Goal: Task Accomplishment & Management: Manage account settings

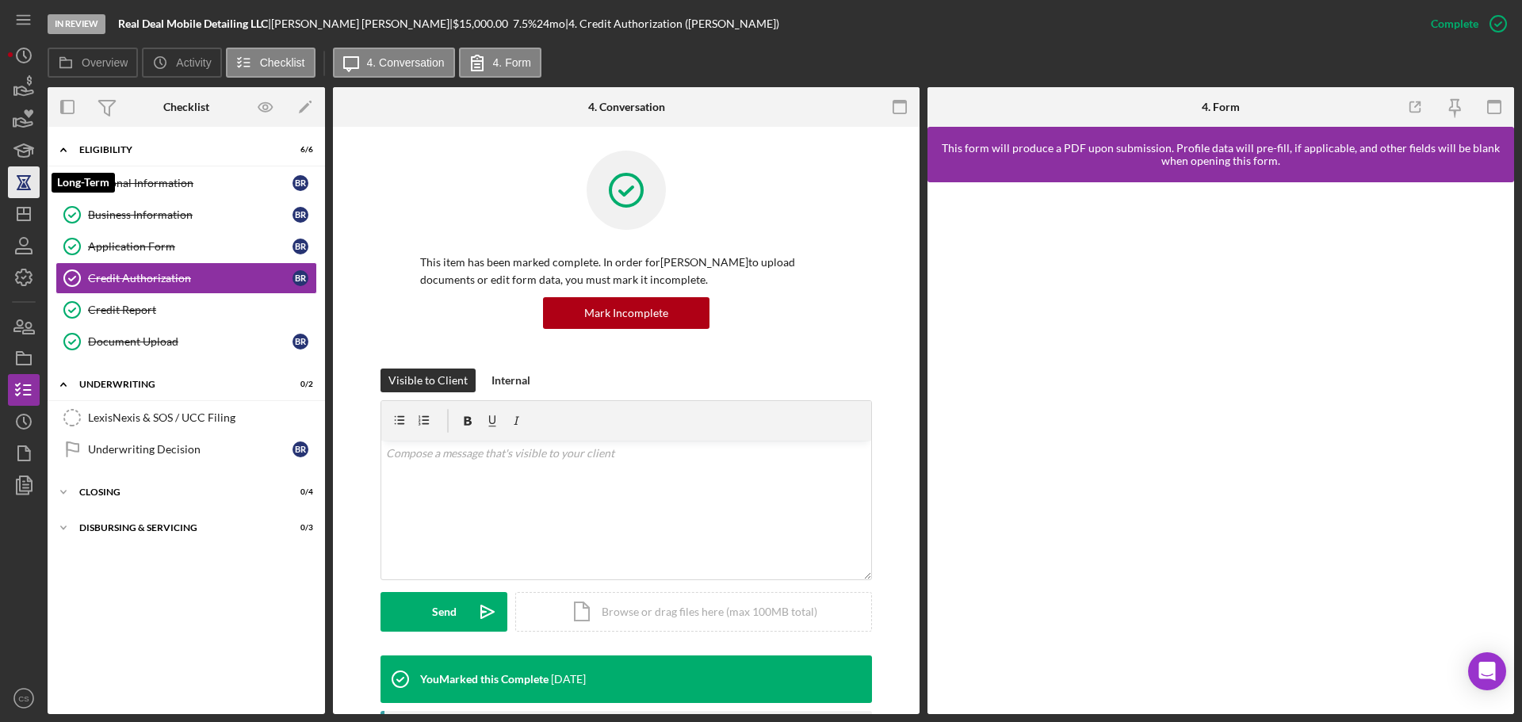
click at [17, 182] on icon "button" at bounding box center [24, 183] width 40 height 40
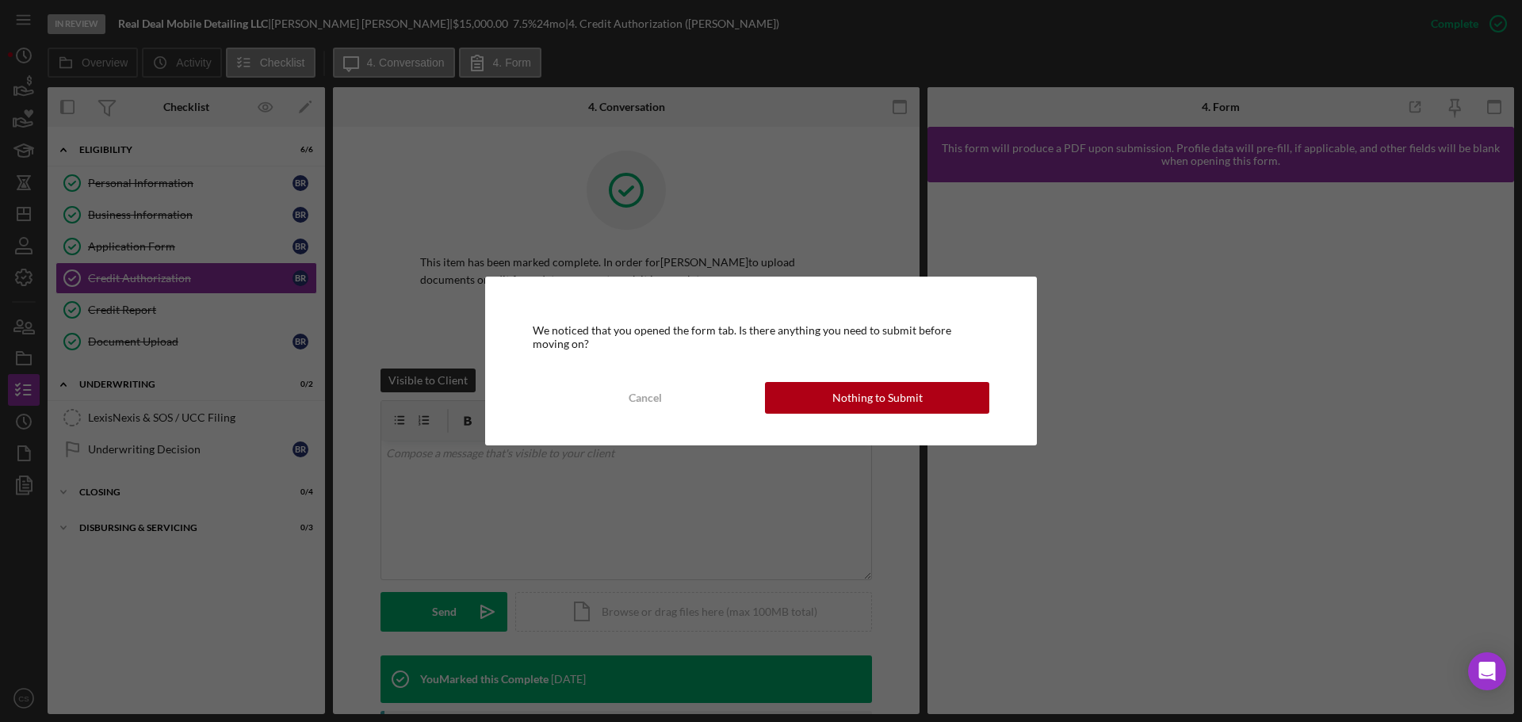
click at [13, 219] on div "We noticed that you opened the form tab. Is there anything you need to submit b…" at bounding box center [761, 361] width 1522 height 722
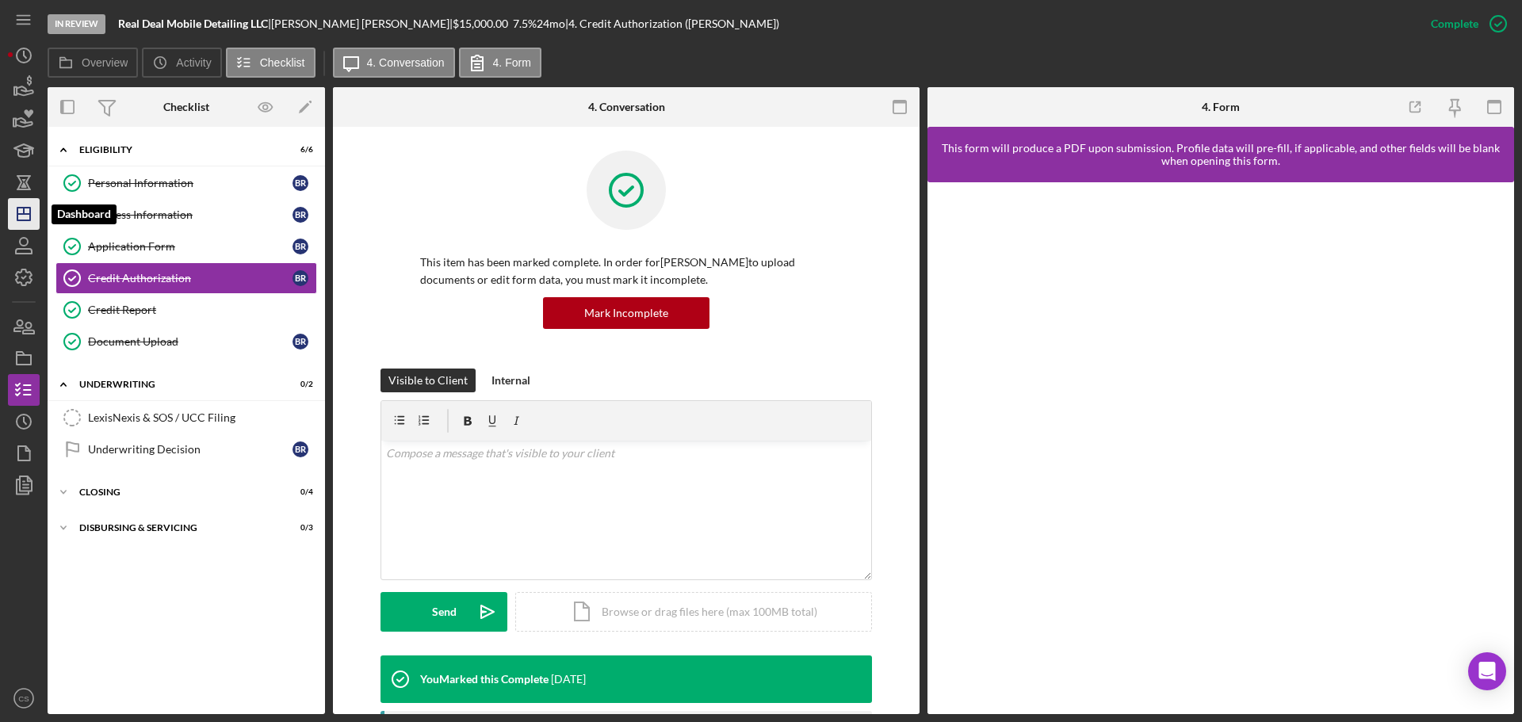
click at [16, 217] on icon "Icon/Dashboard" at bounding box center [24, 214] width 40 height 40
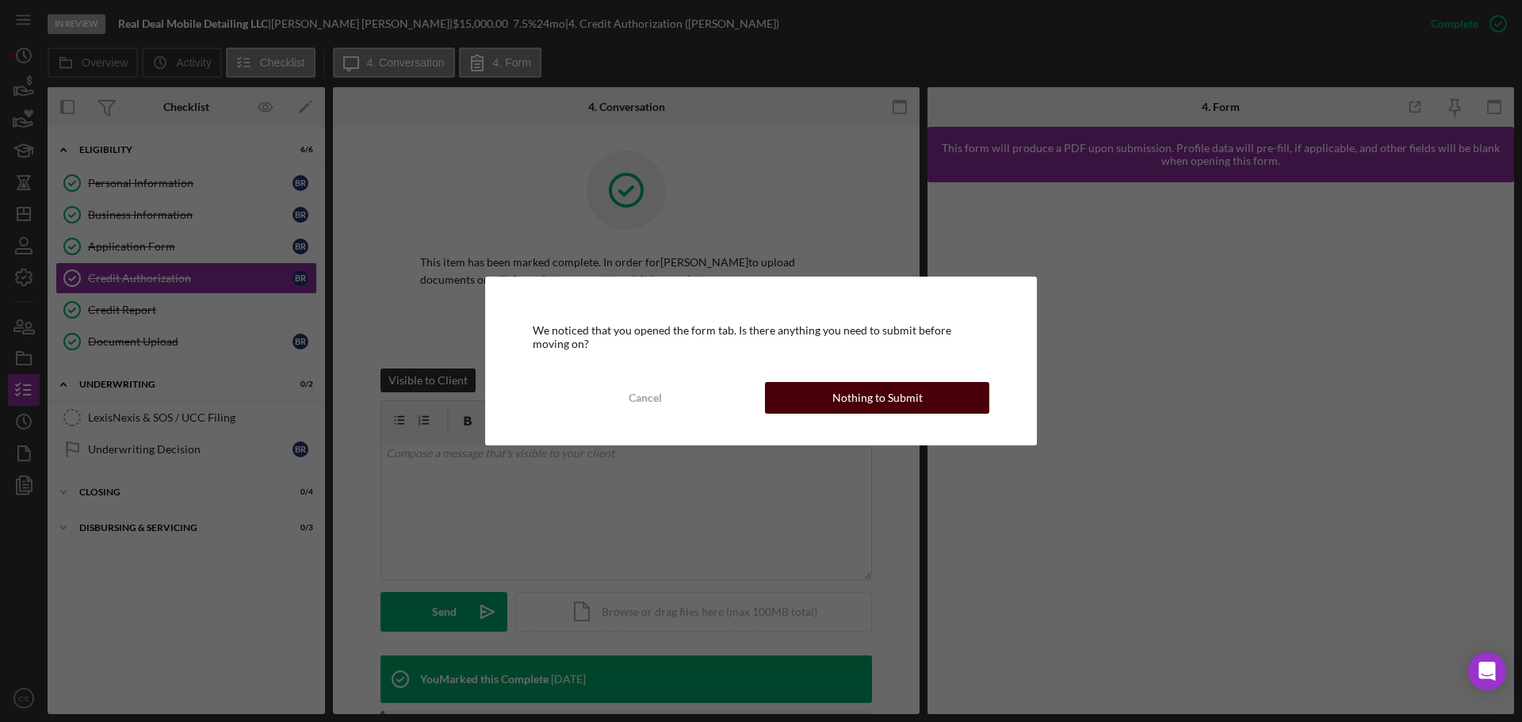
click at [848, 393] on div "Nothing to Submit" at bounding box center [878, 398] width 90 height 32
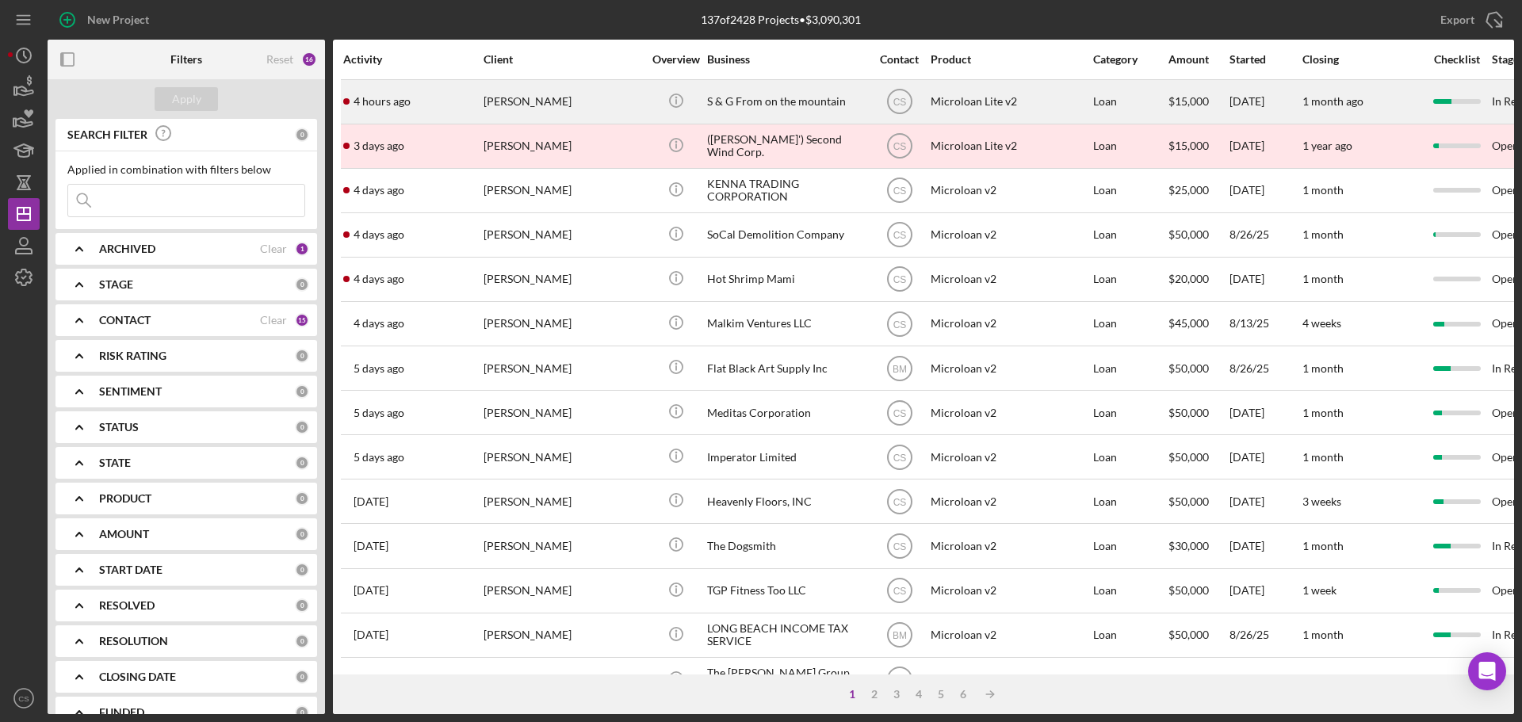
click at [595, 108] on div "[PERSON_NAME]" at bounding box center [563, 102] width 159 height 42
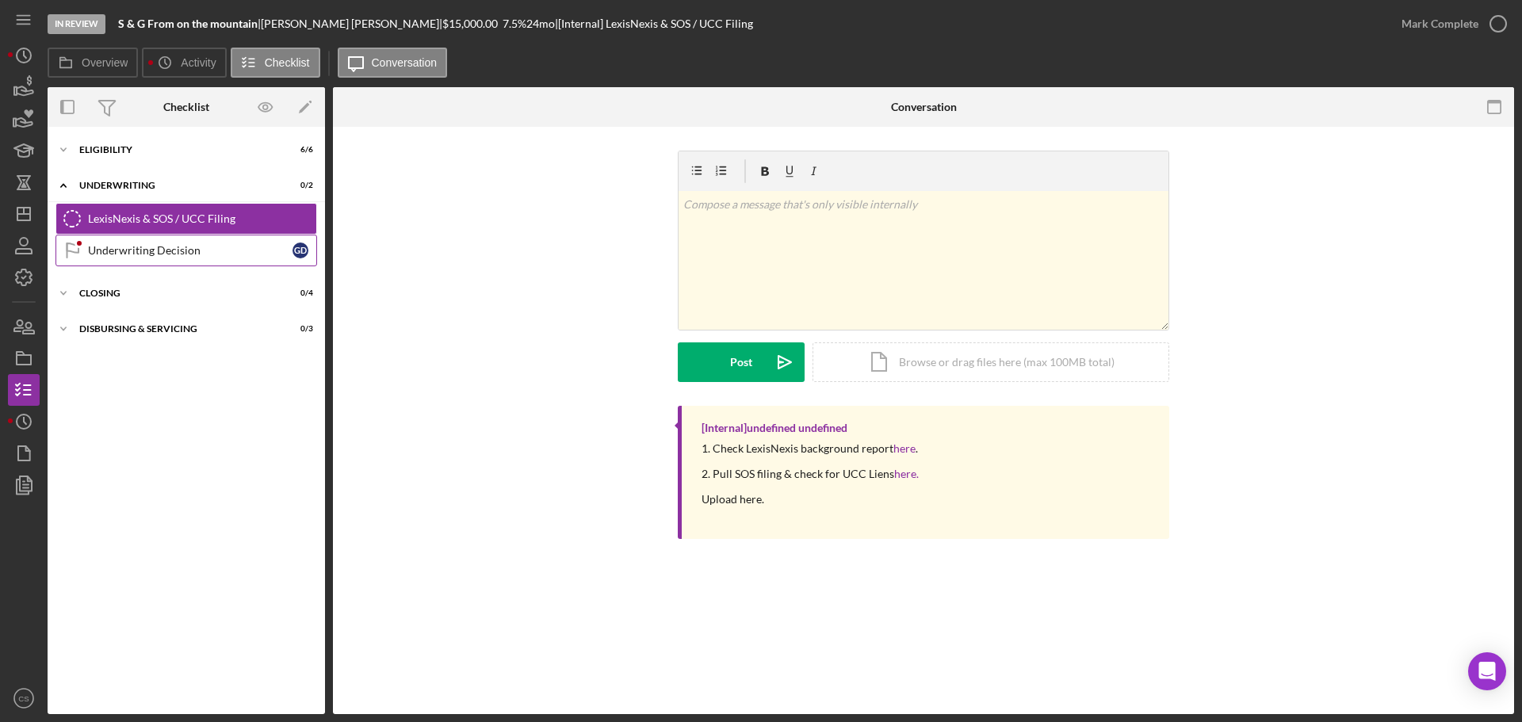
click at [149, 240] on link "Underwriting Decision Underwriting Decision G D" at bounding box center [187, 251] width 262 height 32
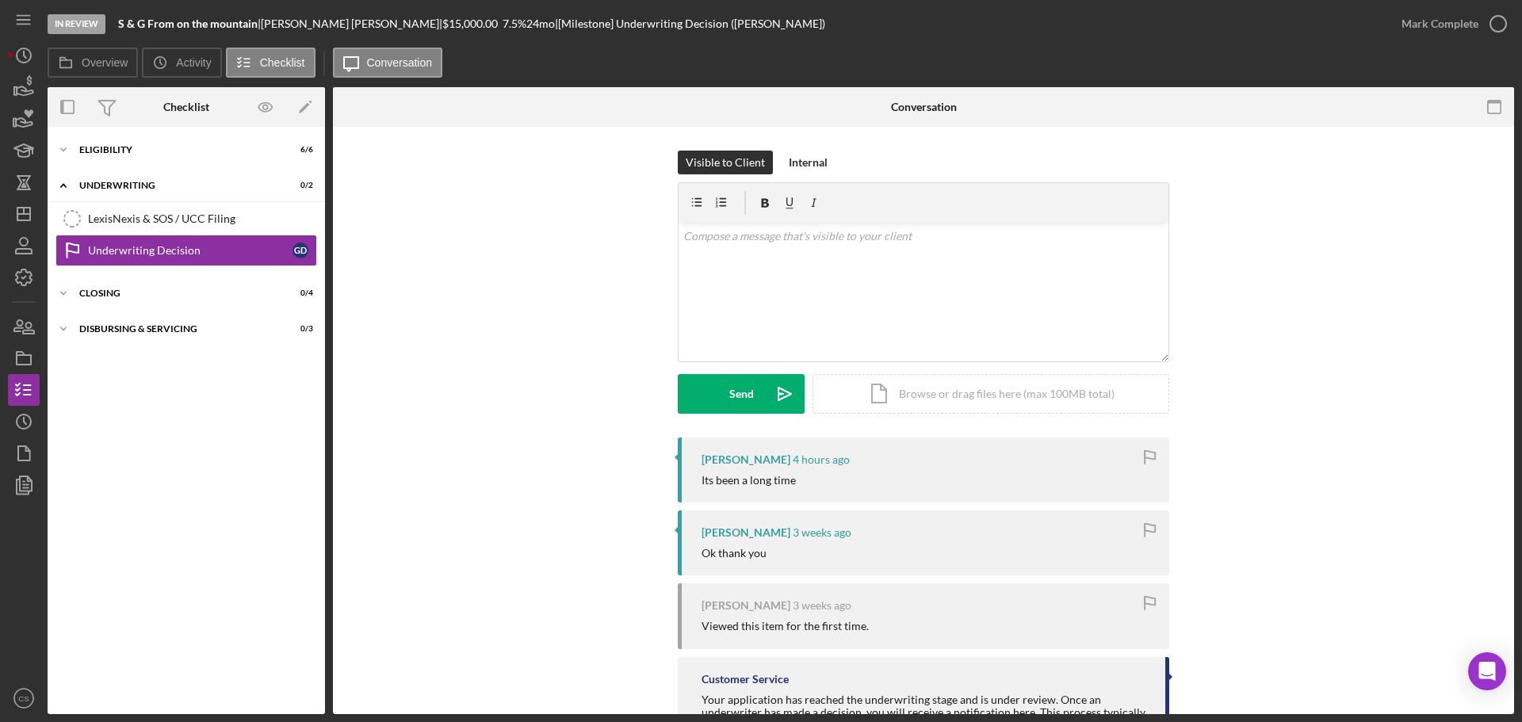
click at [826, 477] on div "Its been a long time" at bounding box center [928, 480] width 452 height 13
click at [28, 216] on icon "Icon/Dashboard" at bounding box center [24, 214] width 40 height 40
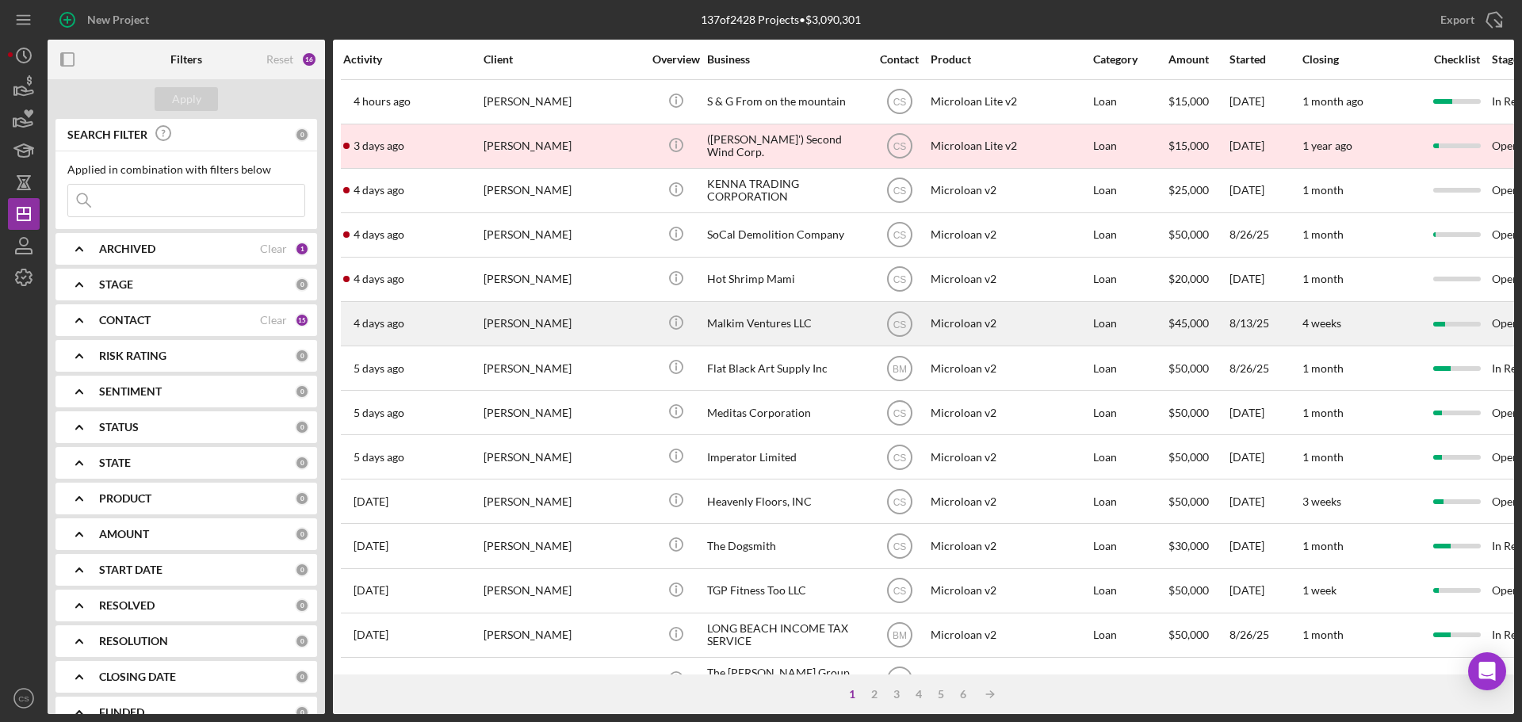
click at [631, 326] on div "[PERSON_NAME]" at bounding box center [563, 324] width 159 height 42
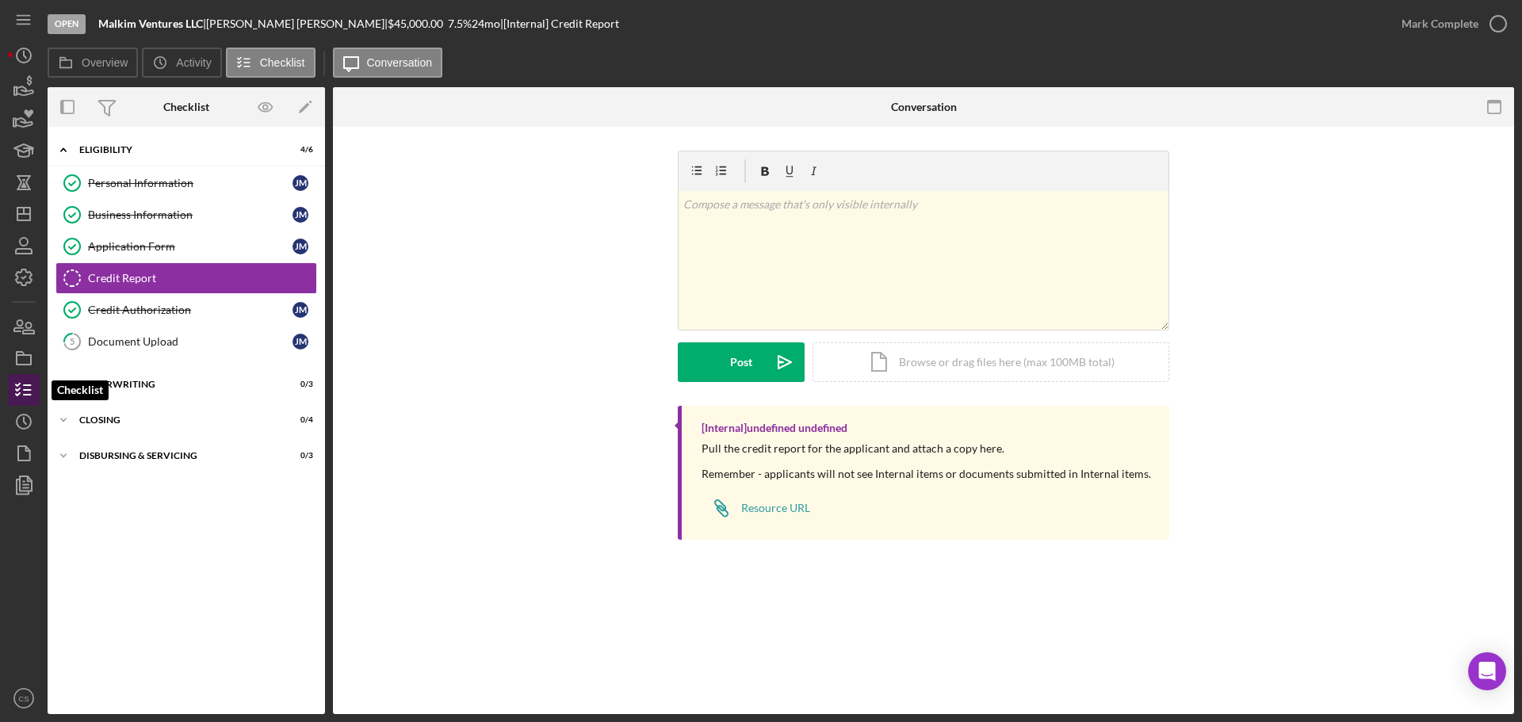
click at [25, 387] on icon "button" at bounding box center [24, 390] width 40 height 40
click at [28, 365] on rect "button" at bounding box center [24, 360] width 14 height 10
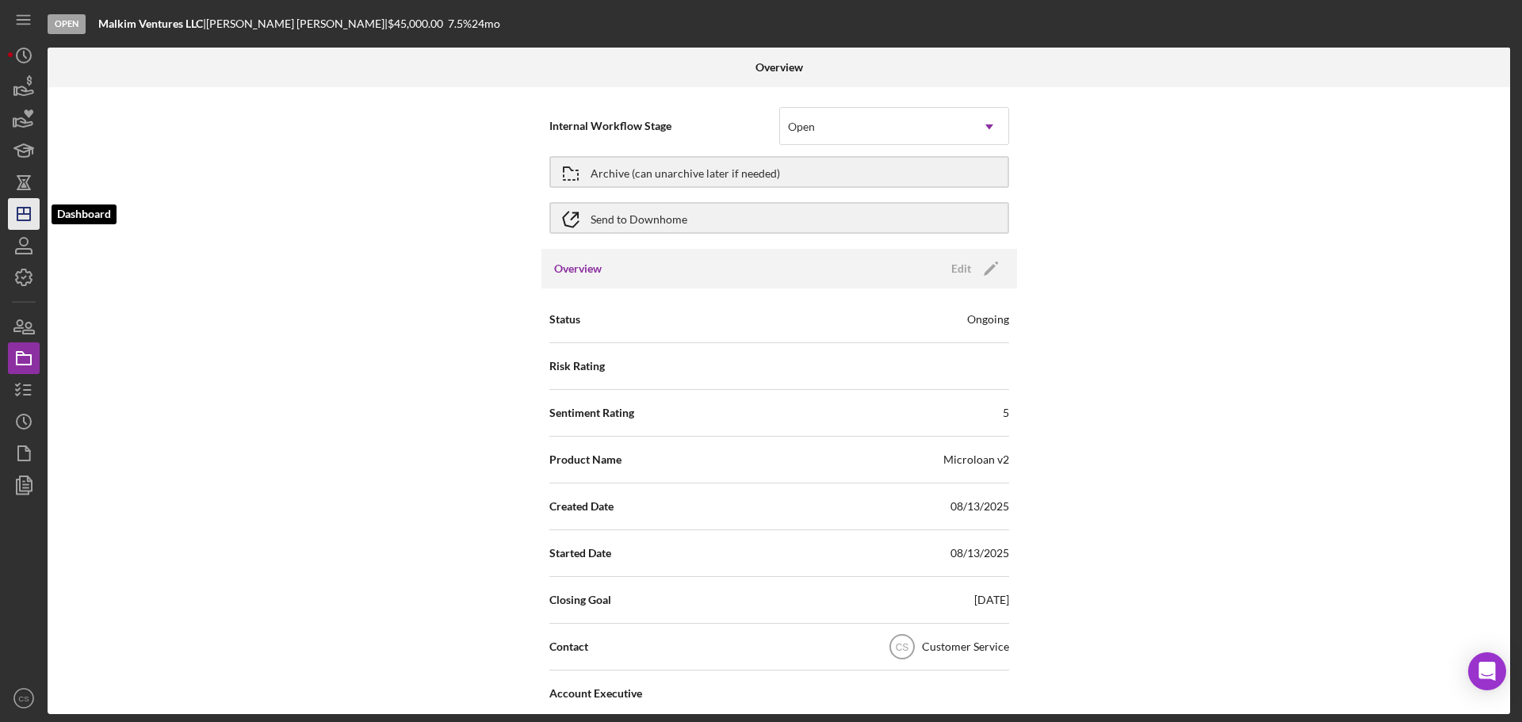
click at [17, 216] on polygon "button" at bounding box center [23, 214] width 13 height 13
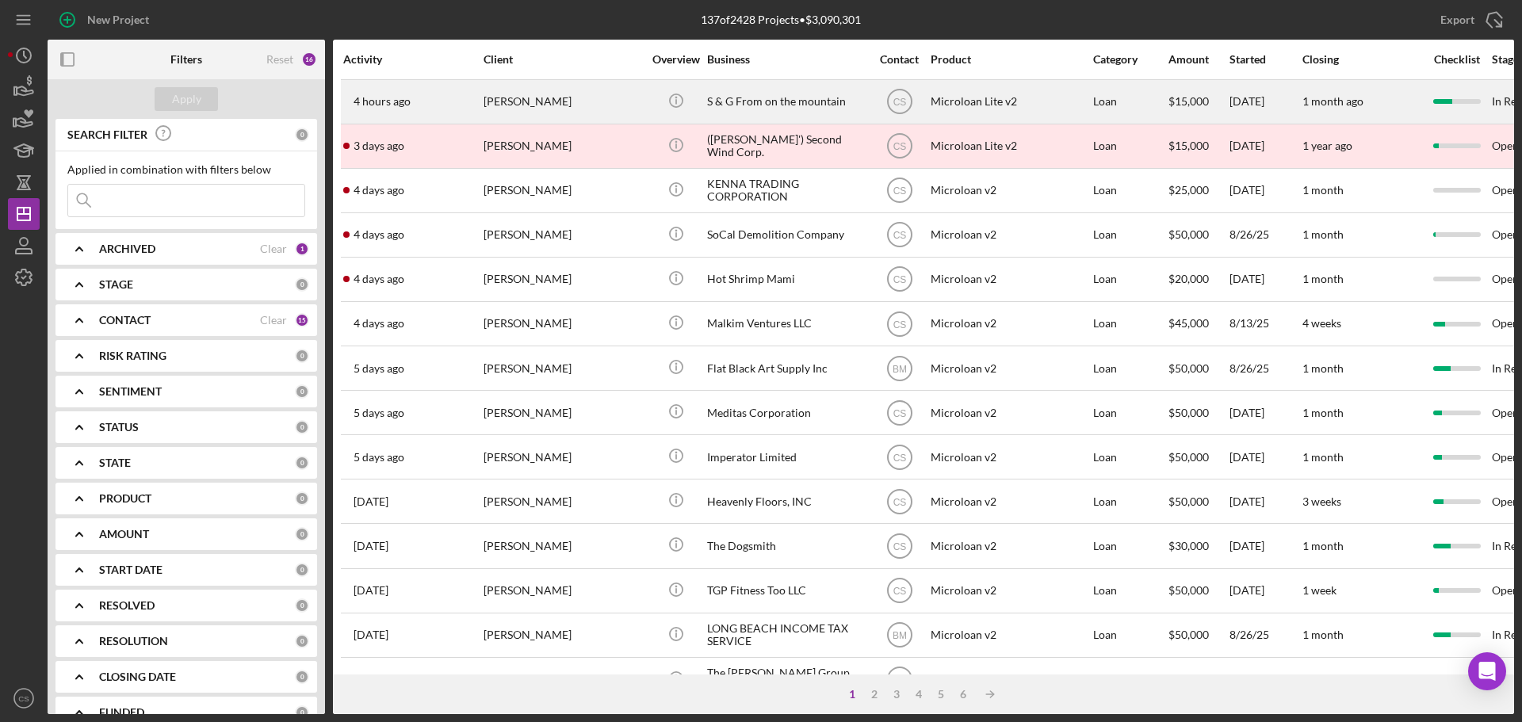
click at [590, 103] on div "[PERSON_NAME]" at bounding box center [563, 102] width 159 height 42
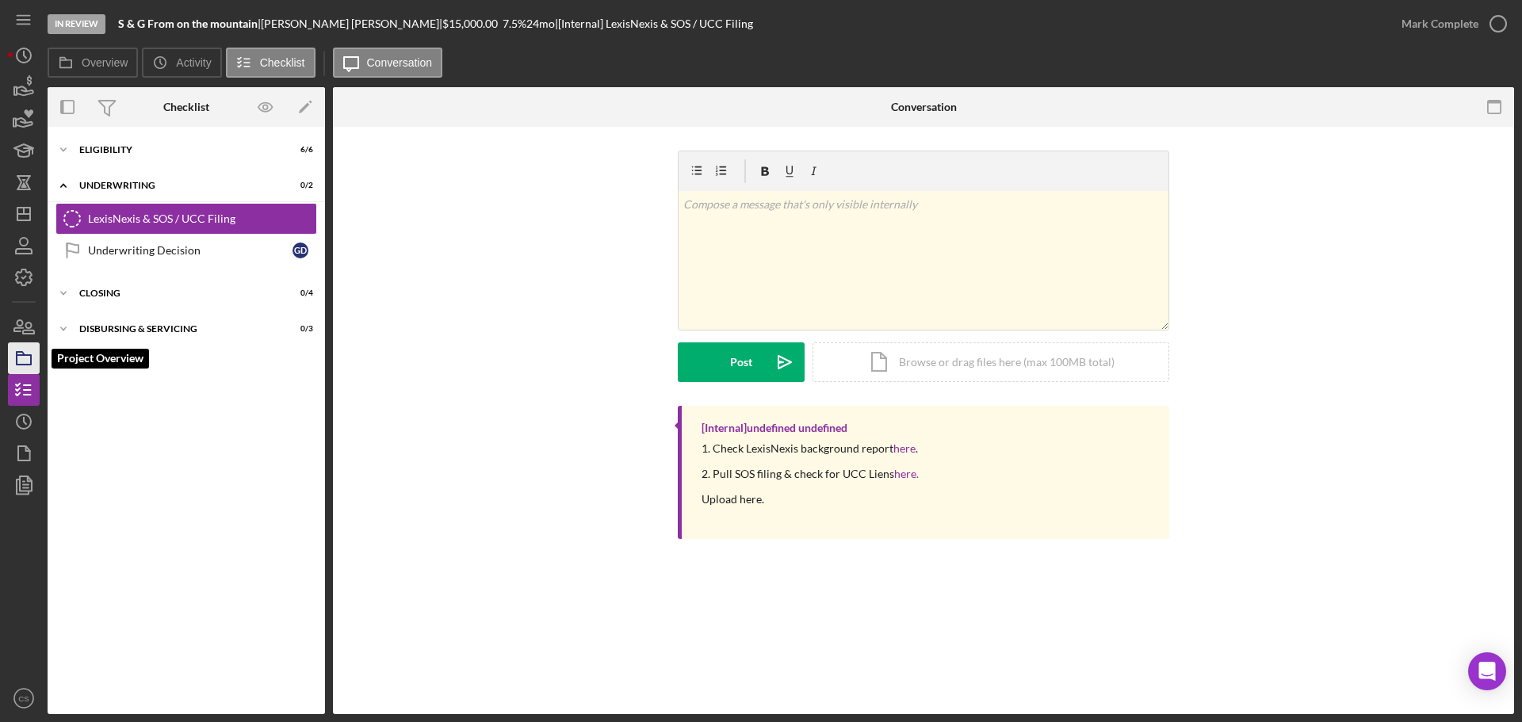
click at [34, 366] on icon "button" at bounding box center [24, 359] width 40 height 40
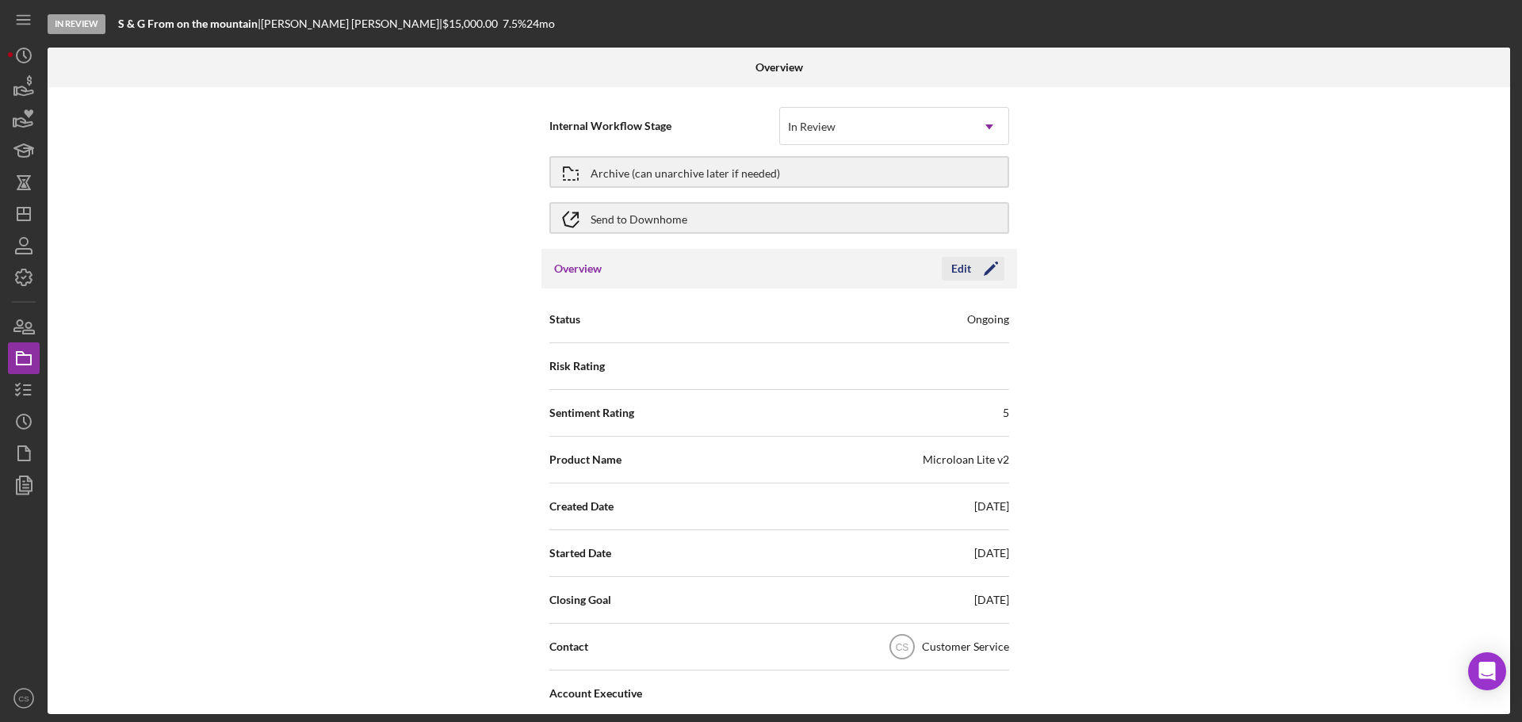
click at [961, 265] on div "Edit" at bounding box center [962, 269] width 20 height 24
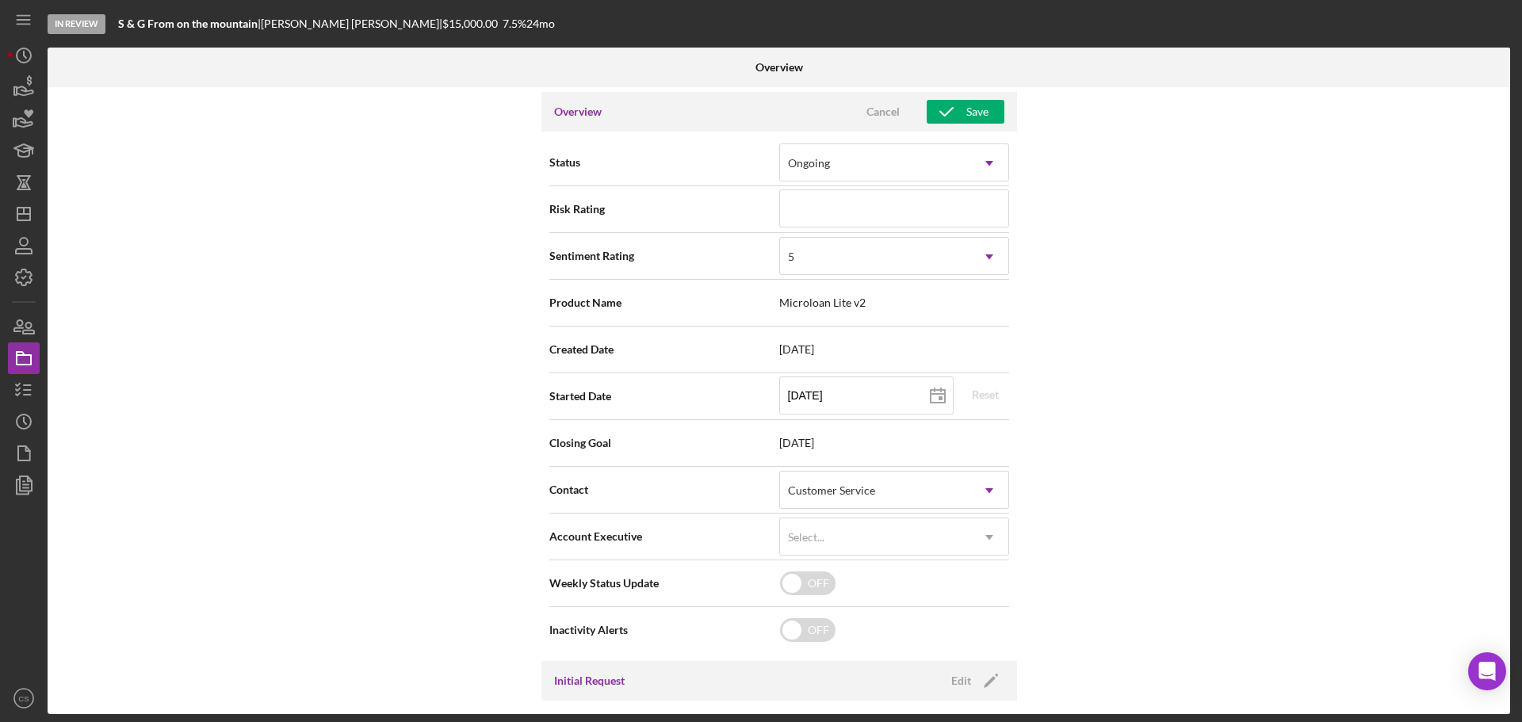
scroll to position [159, 0]
click at [848, 505] on div "Customer Service" at bounding box center [875, 489] width 190 height 36
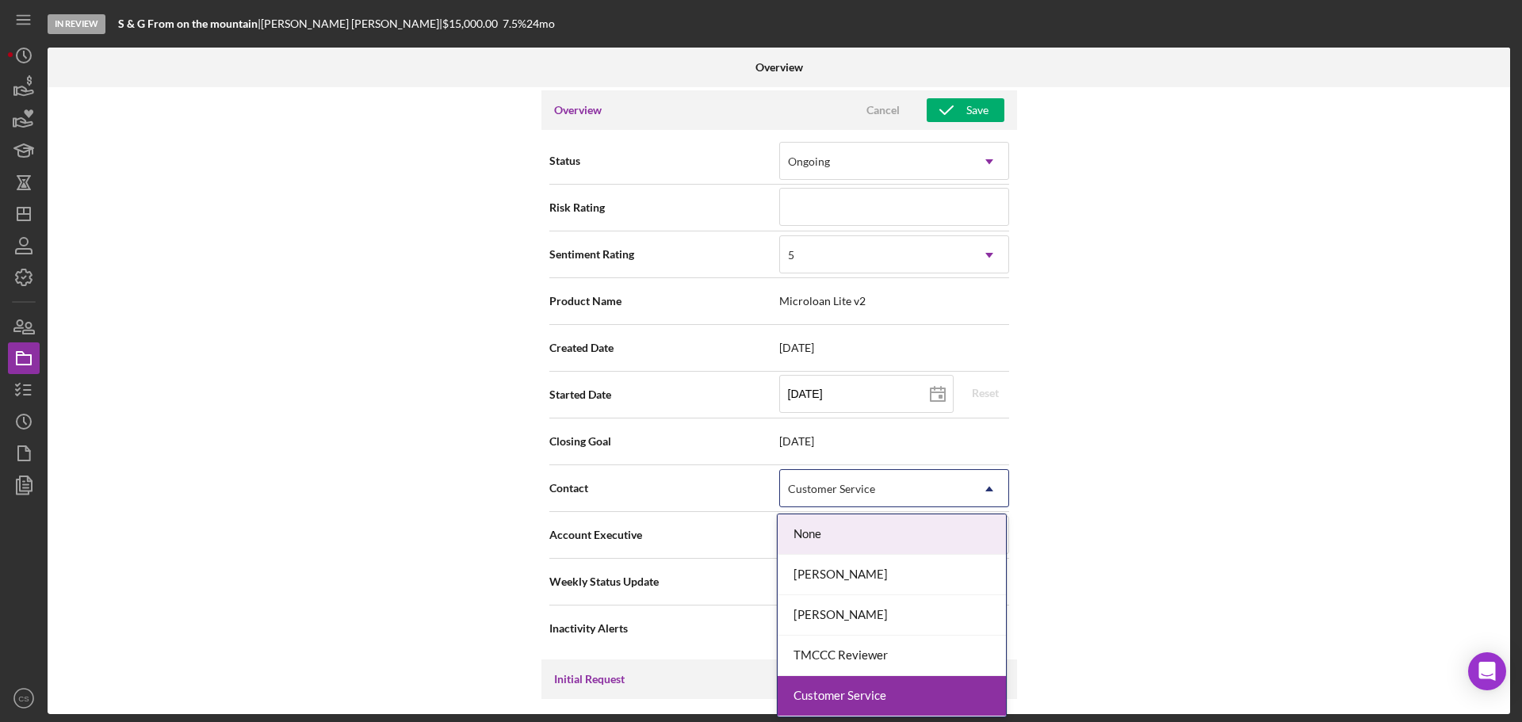
scroll to position [81, 0]
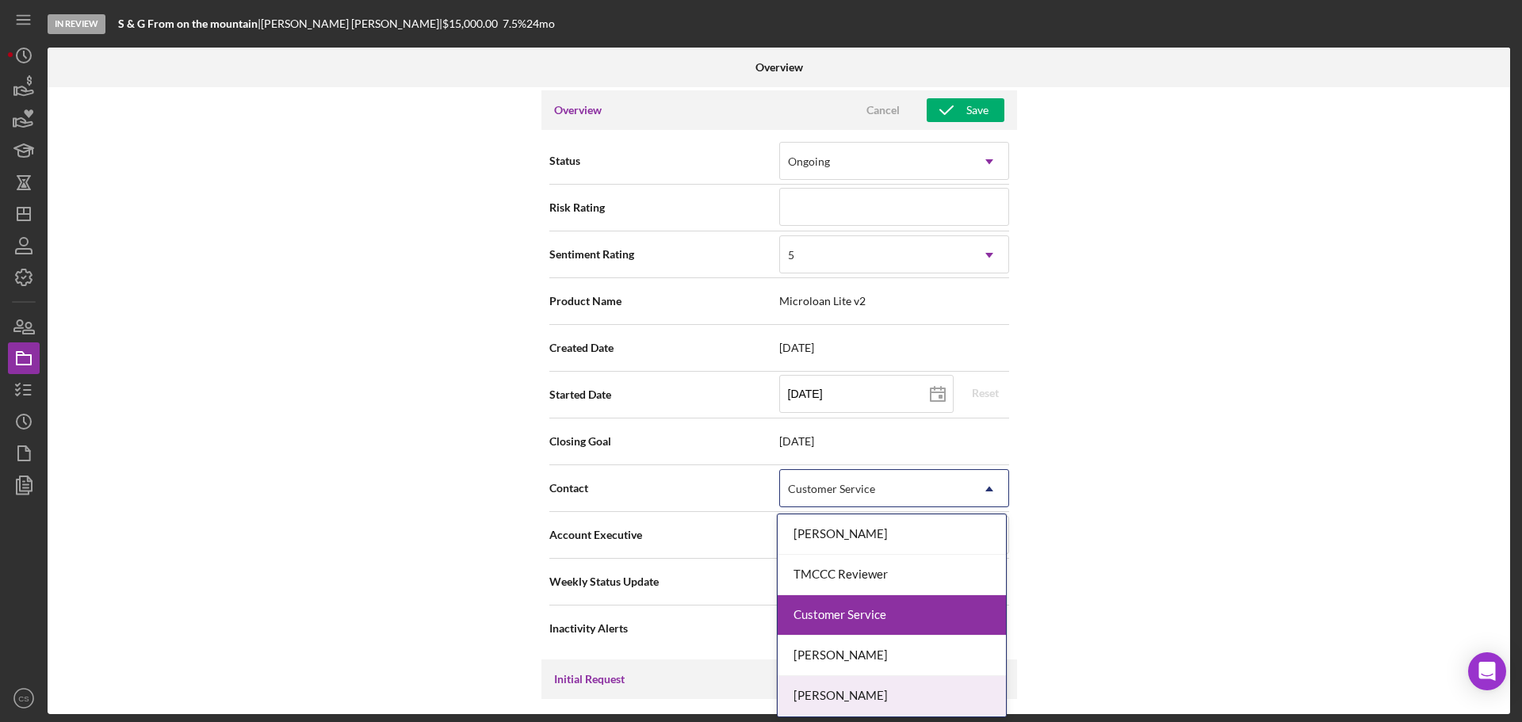
click at [854, 694] on div "[PERSON_NAME]" at bounding box center [892, 696] width 228 height 40
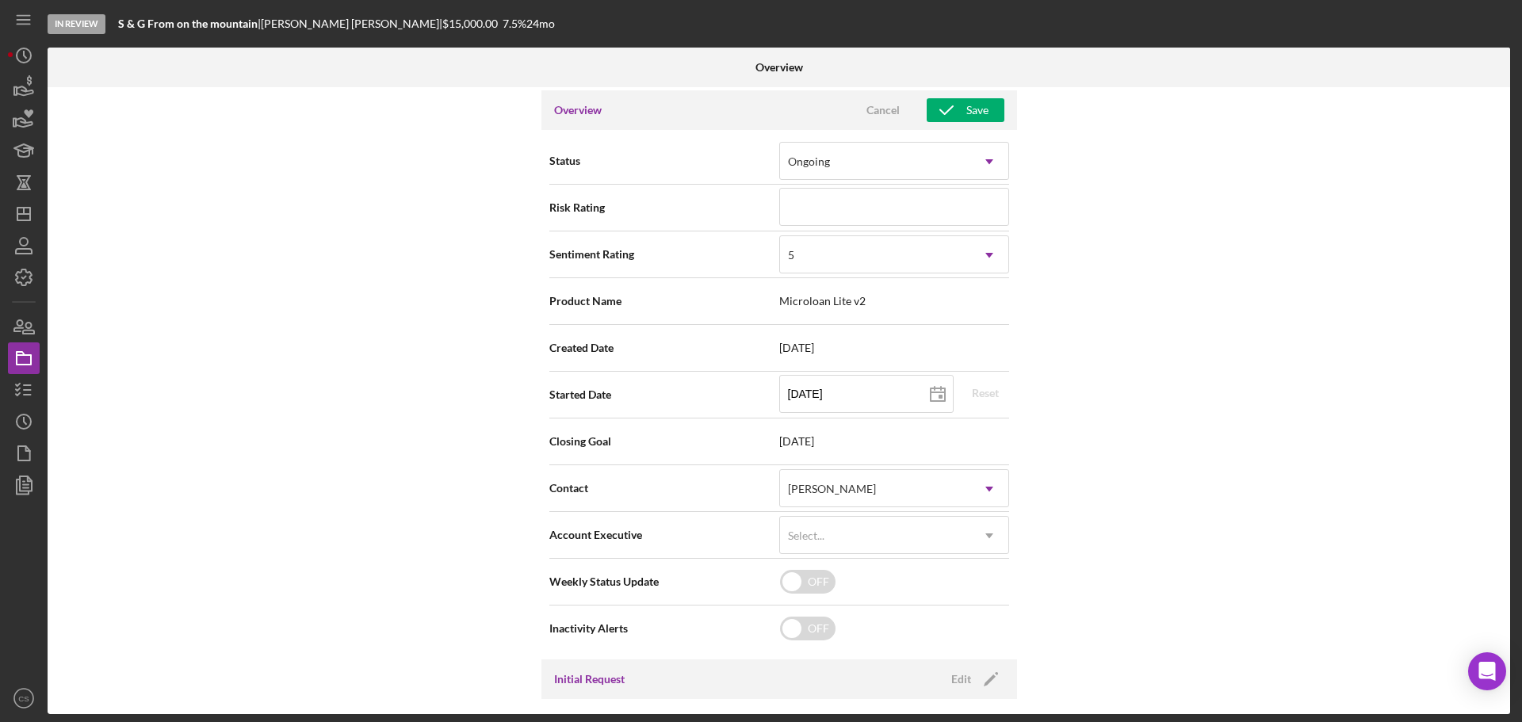
click at [1150, 525] on div "Internal Workflow Stage In Review Icon/Dropdown Arrow Archive (can unarchive la…" at bounding box center [779, 400] width 1463 height 627
click at [992, 113] on button "Save" at bounding box center [966, 110] width 78 height 24
